Goal: Information Seeking & Learning: Learn about a topic

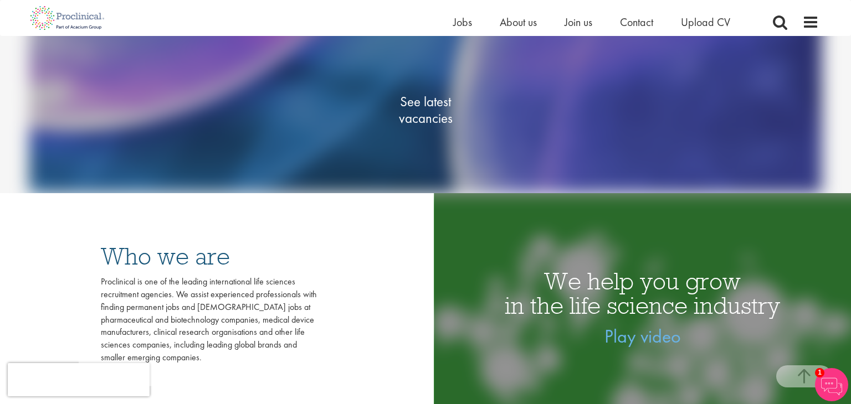
scroll to position [191, 0]
click at [408, 117] on span "See latest vacancies" at bounding box center [425, 110] width 111 height 33
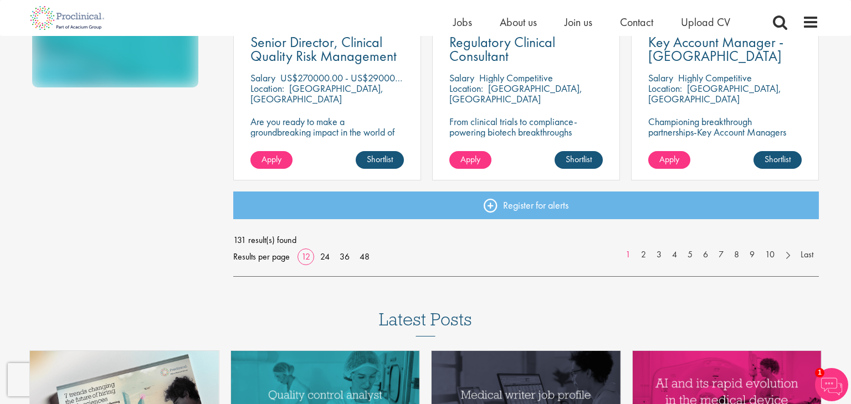
scroll to position [862, 0]
click at [644, 256] on link "2" at bounding box center [643, 255] width 16 height 13
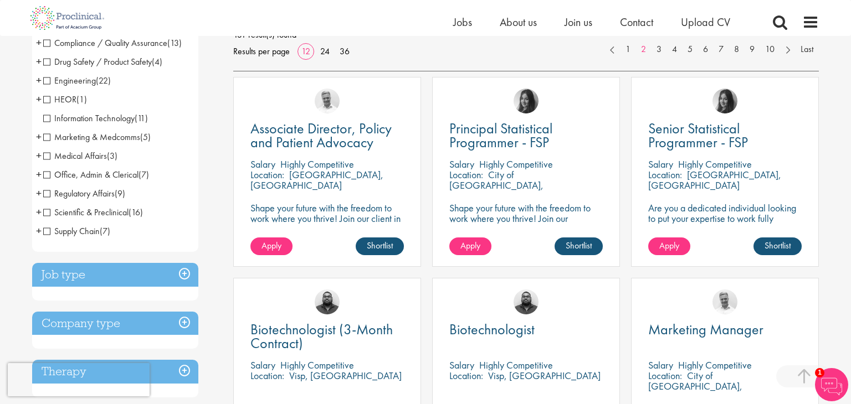
scroll to position [229, 0]
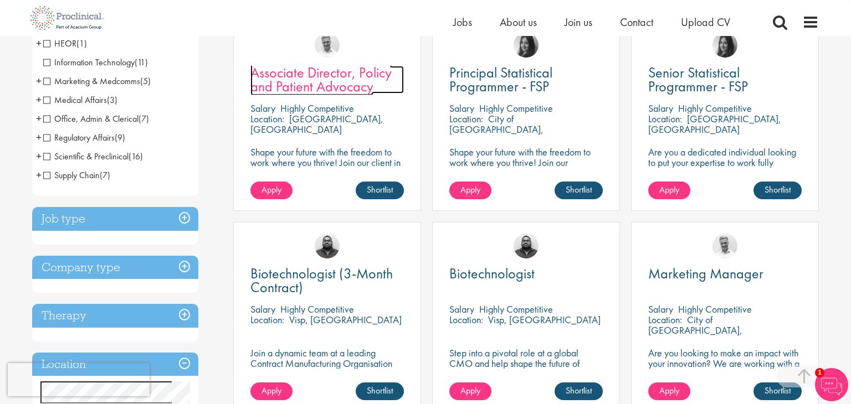
click at [285, 72] on span "Associate Director, Policy and Patient Advocacy" at bounding box center [320, 79] width 141 height 33
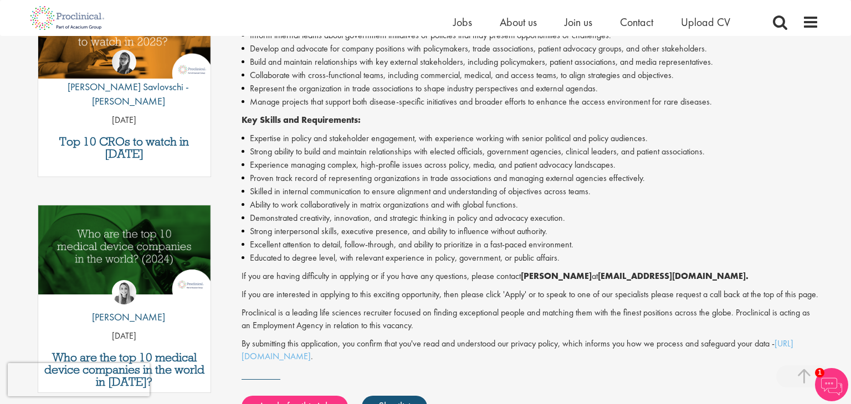
scroll to position [420, 0]
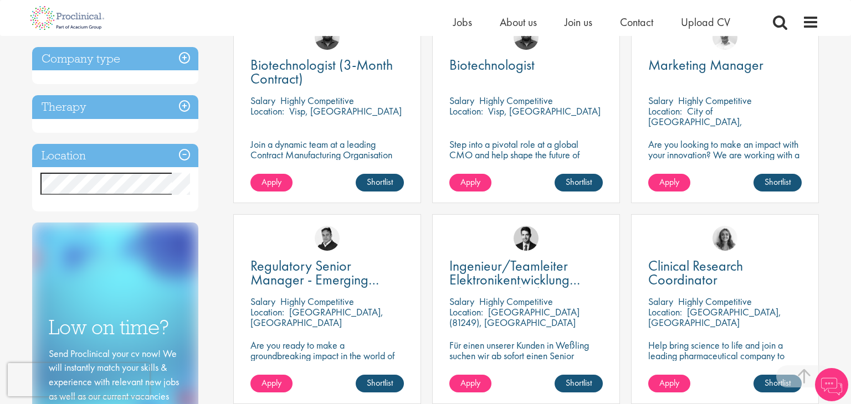
scroll to position [444, 0]
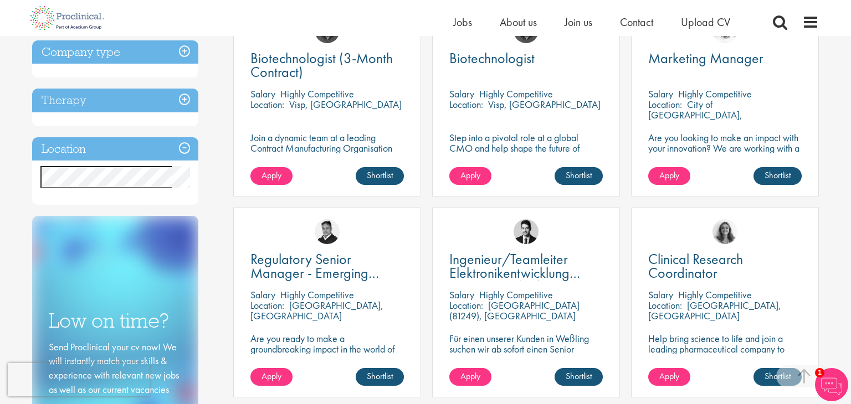
click at [83, 150] on h3 "Location" at bounding box center [115, 149] width 166 height 24
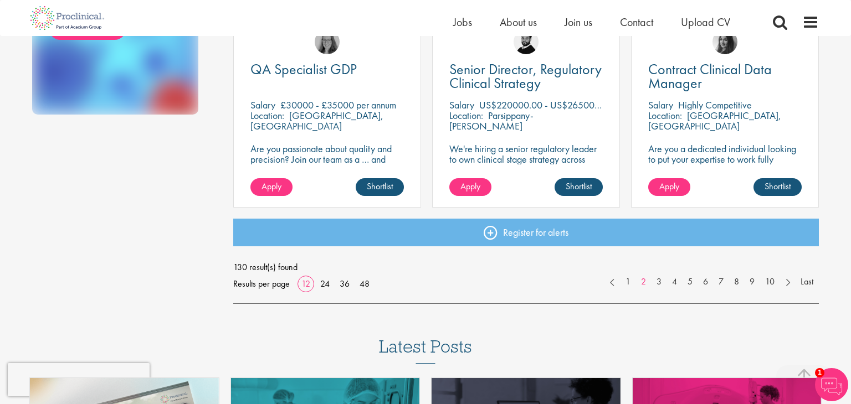
scroll to position [837, 0]
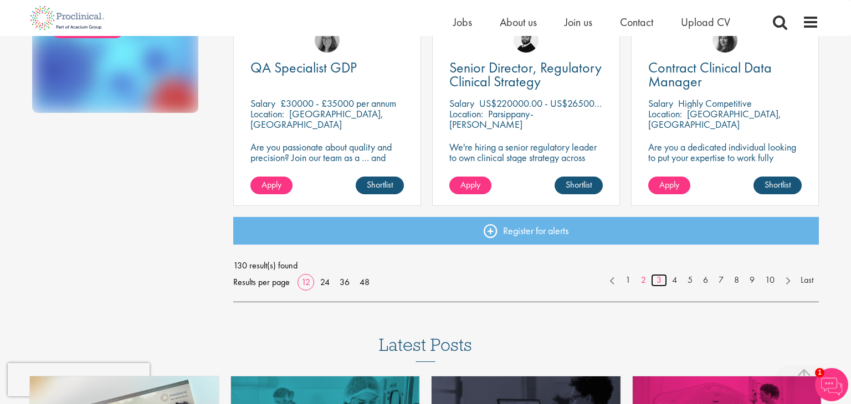
click at [656, 281] on link "3" at bounding box center [659, 280] width 16 height 13
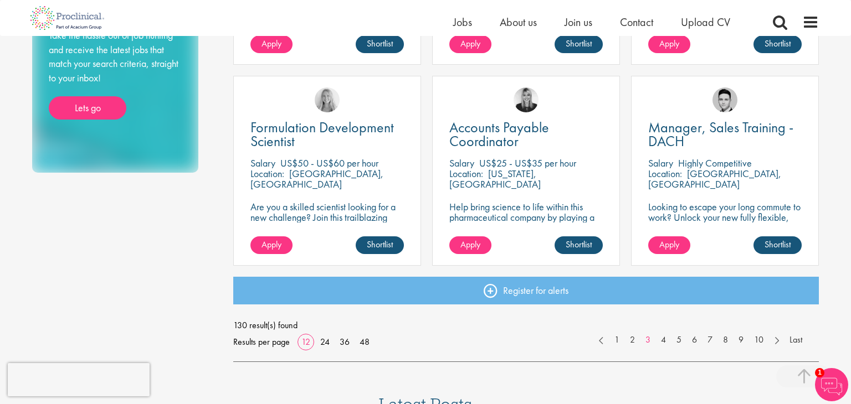
scroll to position [778, 0]
click at [660, 342] on link "4" at bounding box center [663, 339] width 16 height 13
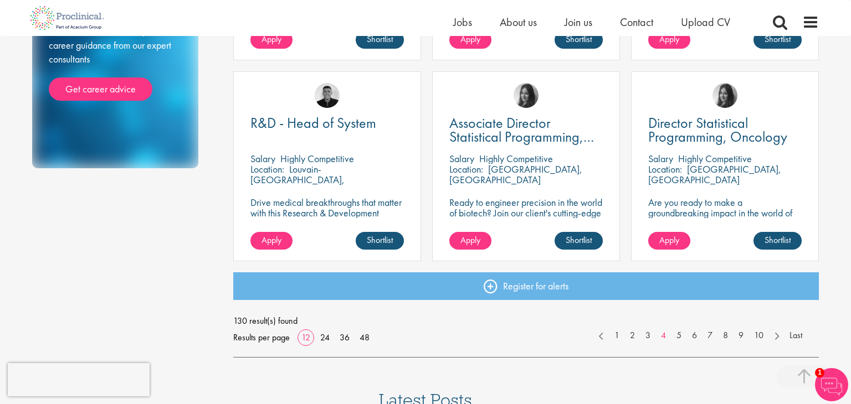
scroll to position [782, 0]
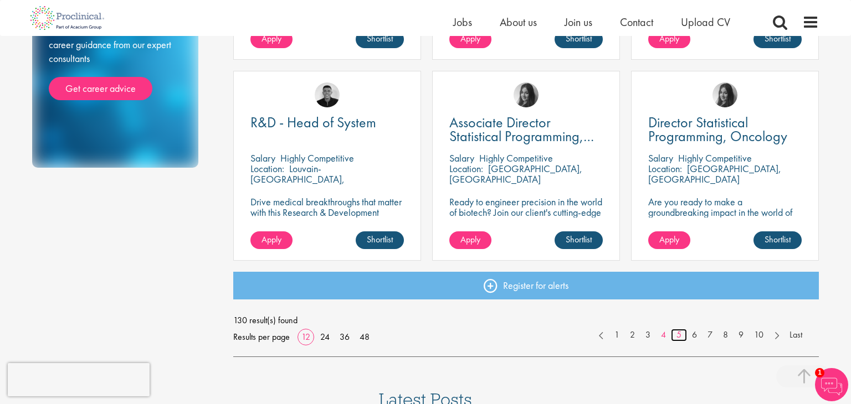
click at [680, 340] on link "5" at bounding box center [679, 335] width 16 height 13
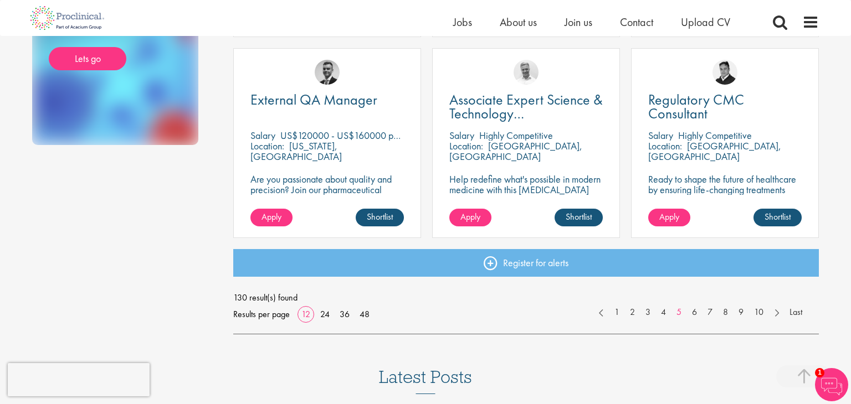
scroll to position [804, 0]
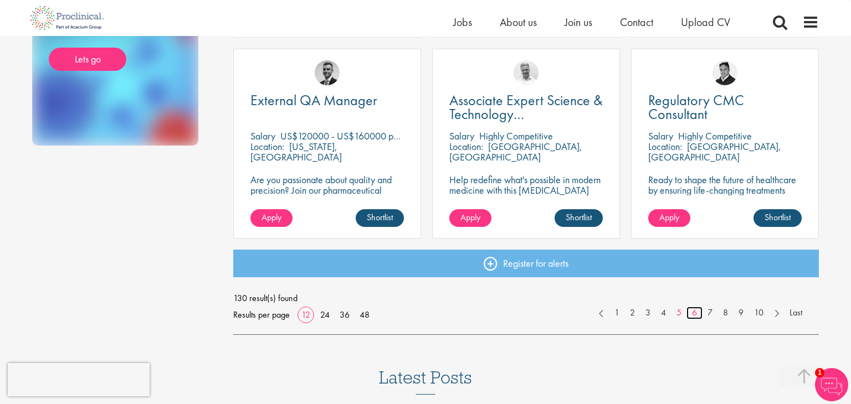
click at [692, 316] on link "6" at bounding box center [694, 313] width 16 height 13
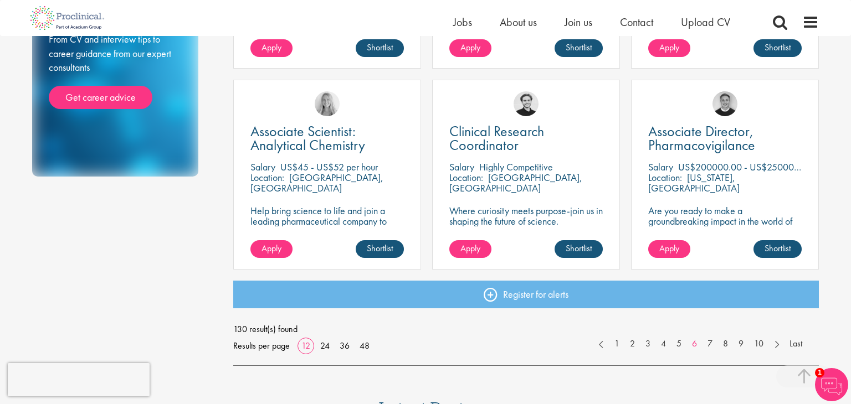
scroll to position [776, 0]
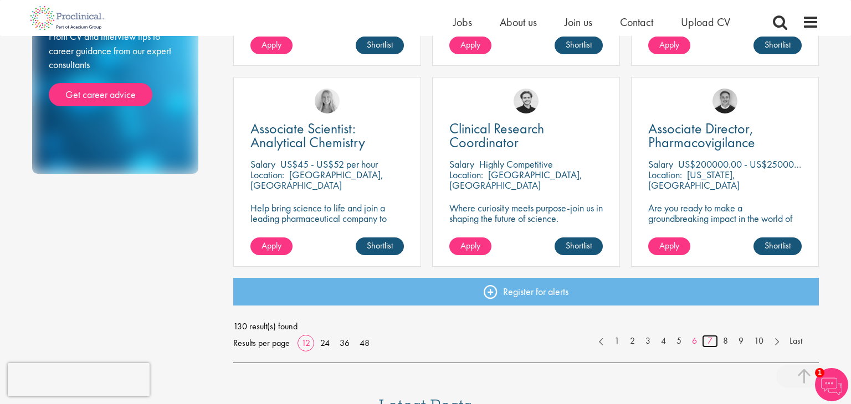
click at [708, 341] on link "7" at bounding box center [710, 341] width 16 height 13
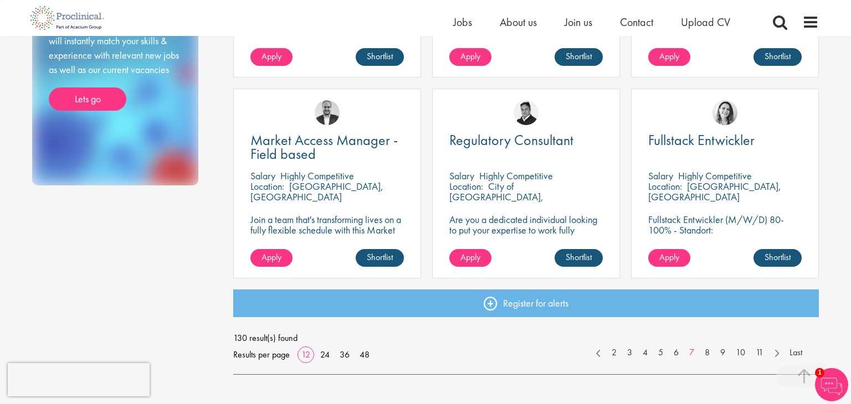
scroll to position [763, 0]
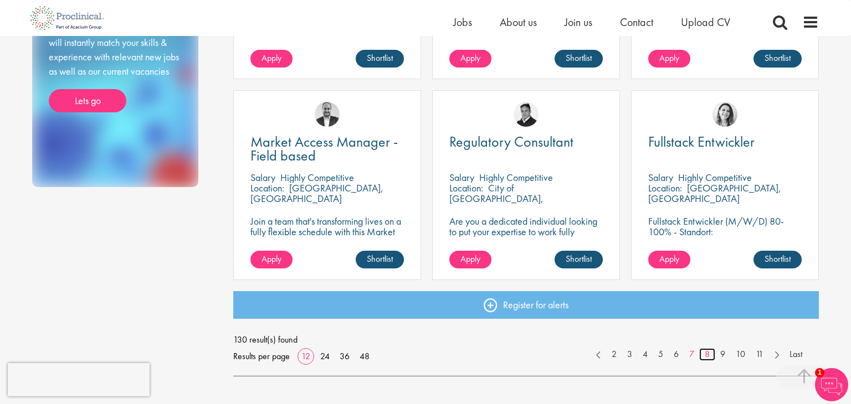
click at [707, 358] on link "8" at bounding box center [707, 354] width 16 height 13
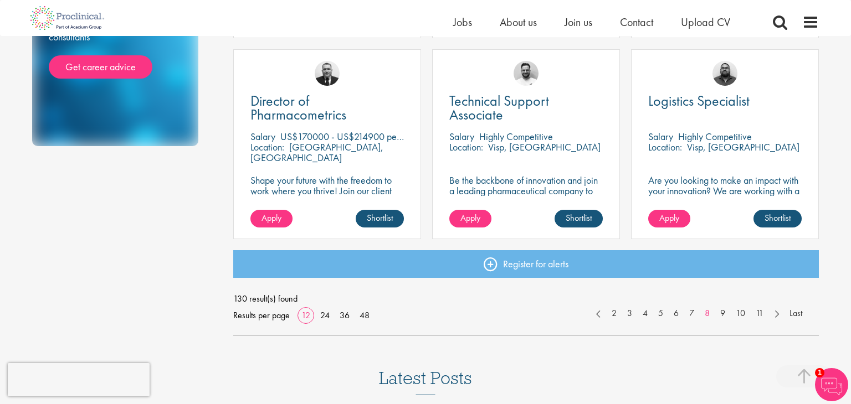
scroll to position [805, 0]
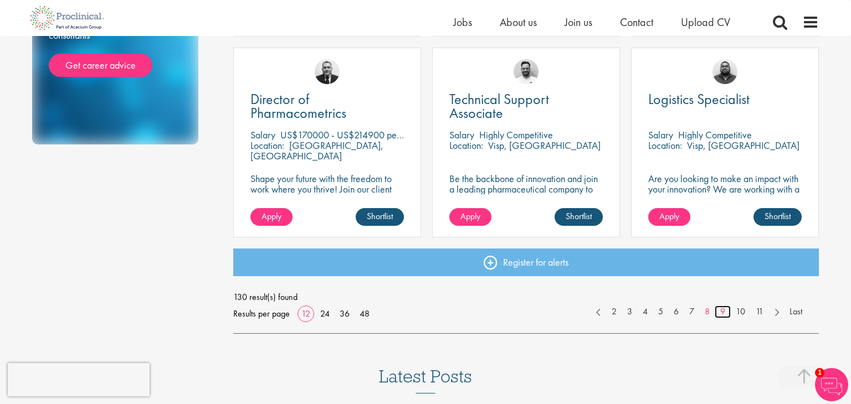
click at [723, 309] on link "9" at bounding box center [722, 312] width 16 height 13
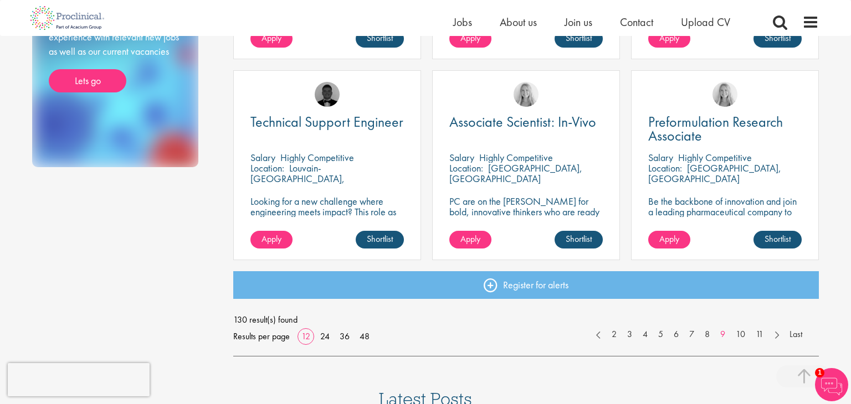
scroll to position [782, 0]
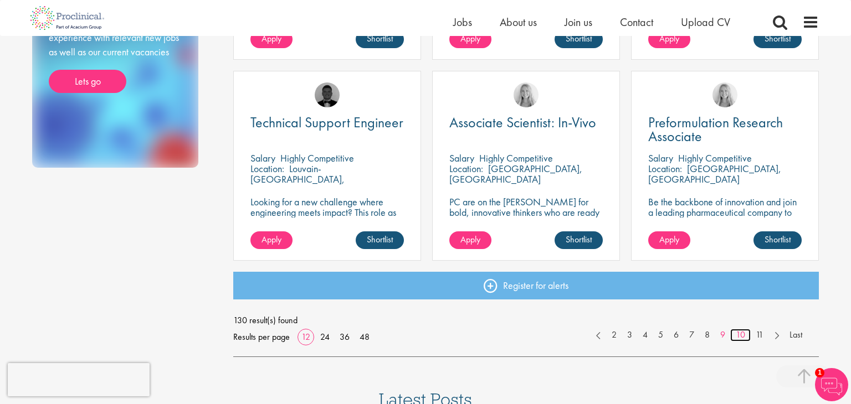
click at [739, 337] on link "10" at bounding box center [740, 335] width 20 height 13
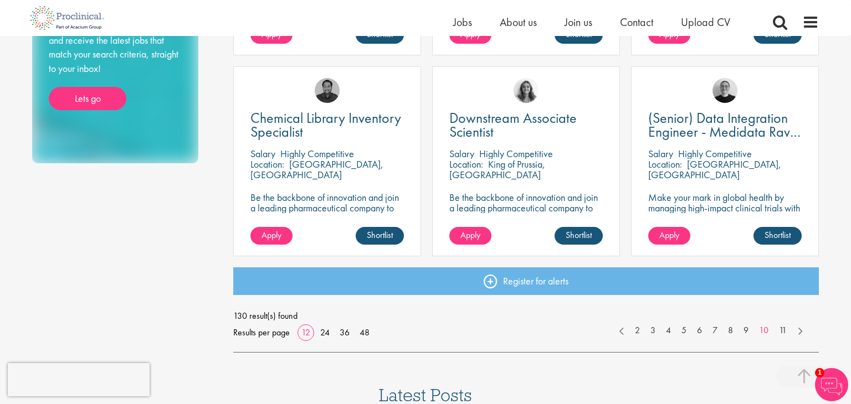
scroll to position [798, 0]
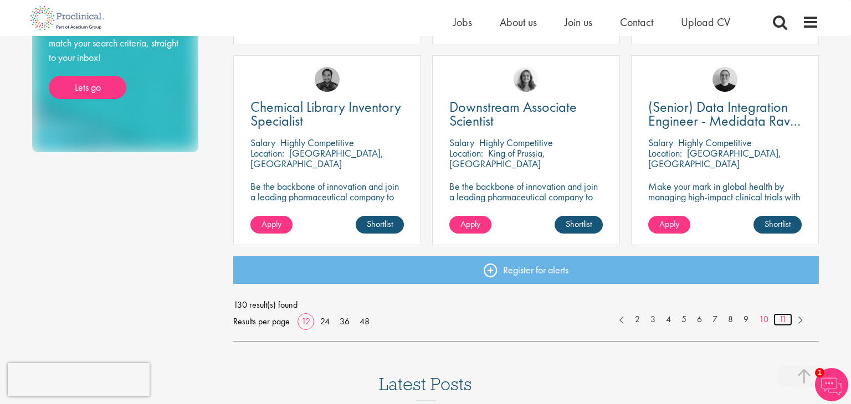
click at [781, 320] on link "11" at bounding box center [782, 319] width 19 height 13
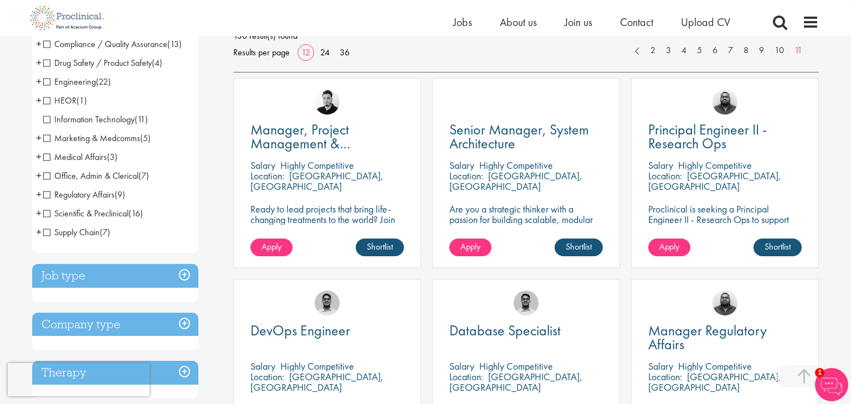
scroll to position [167, 0]
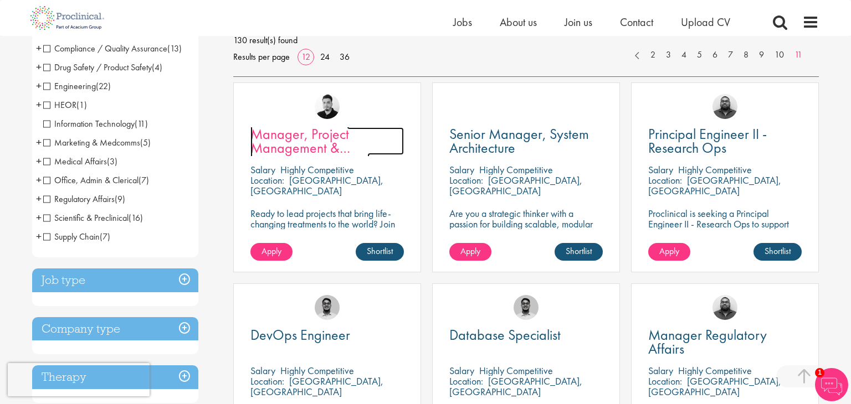
click at [298, 130] on span "Manager, Project Management & Operational Delivery" at bounding box center [309, 148] width 119 height 47
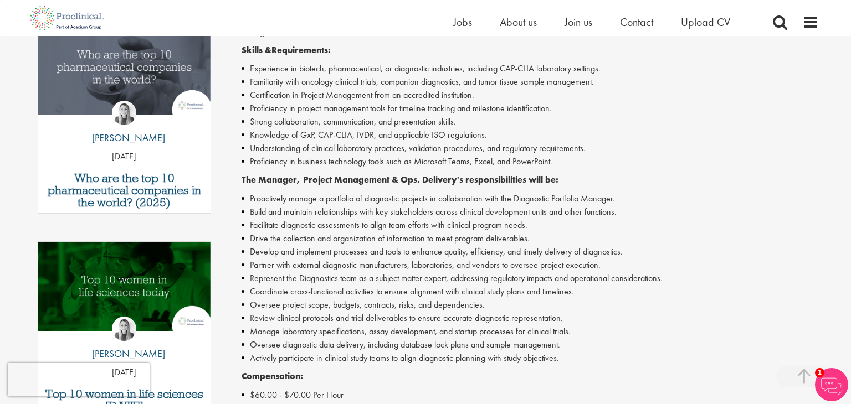
scroll to position [379, 0]
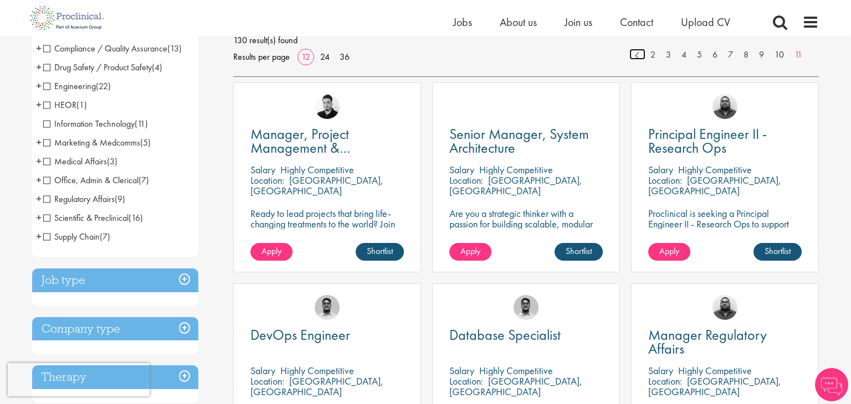
click at [635, 57] on link at bounding box center [637, 54] width 16 height 11
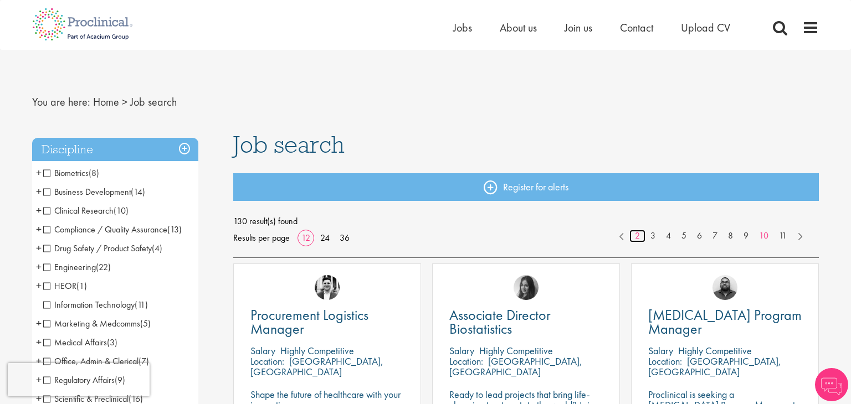
click at [632, 236] on link "2" at bounding box center [637, 236] width 16 height 13
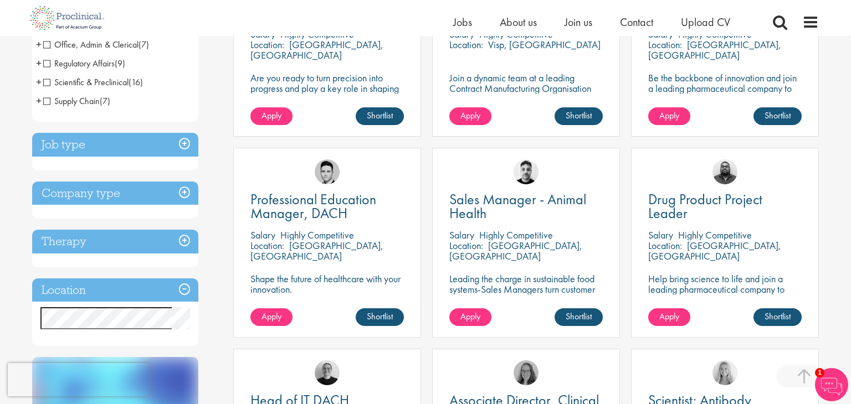
scroll to position [301, 0]
